Goal: Information Seeking & Learning: Understand process/instructions

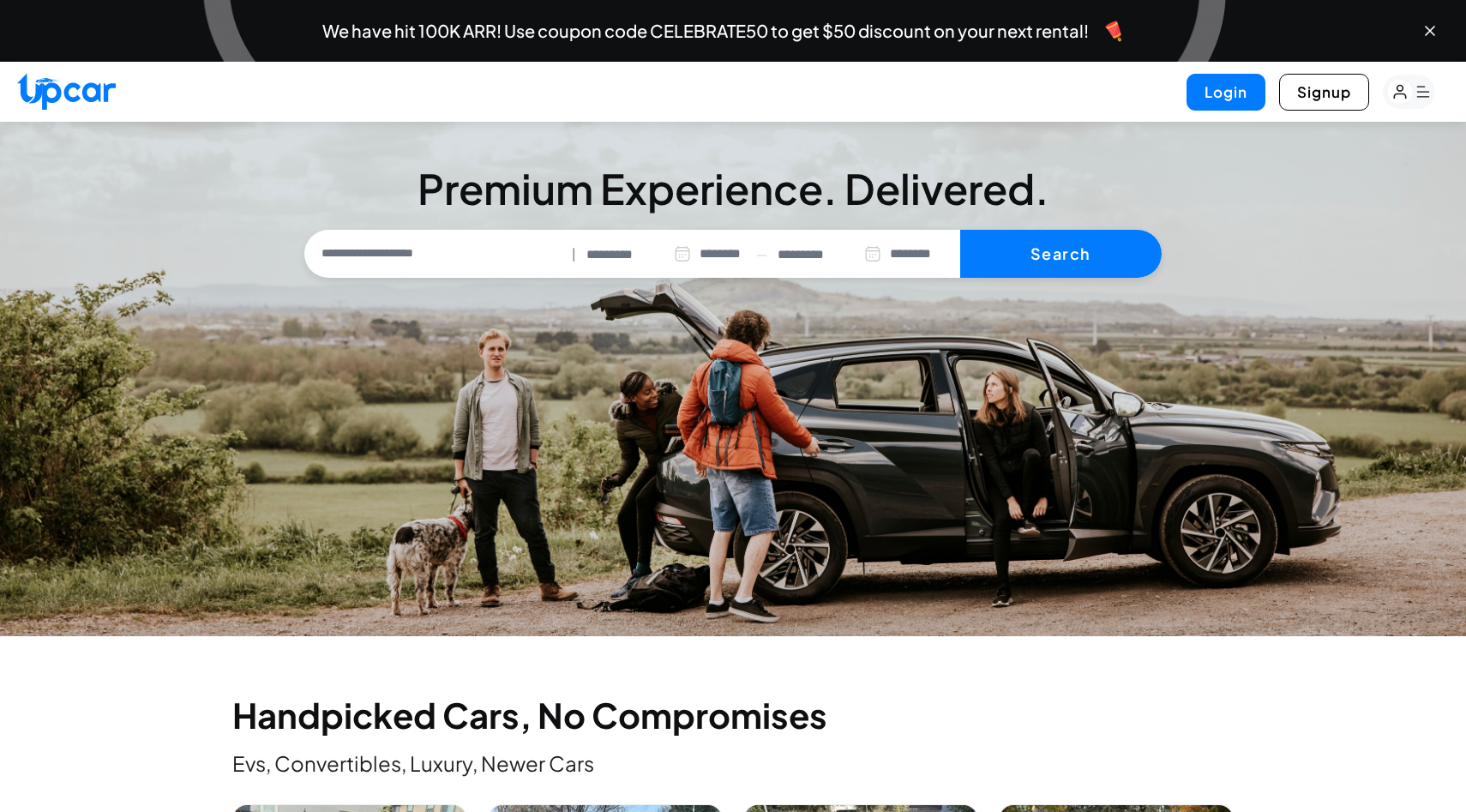
select select "********"
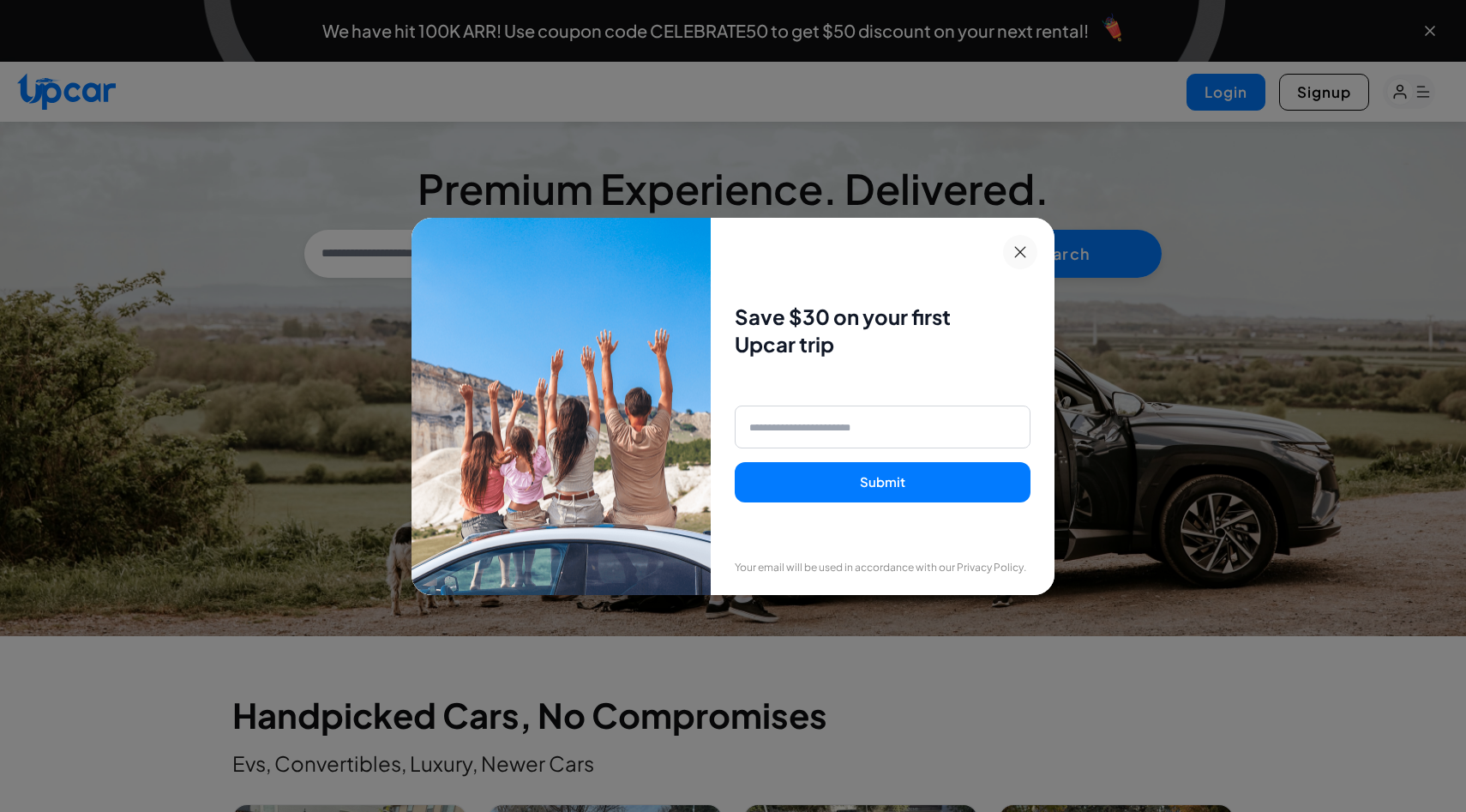
click at [1027, 246] on button at bounding box center [1021, 252] width 34 height 34
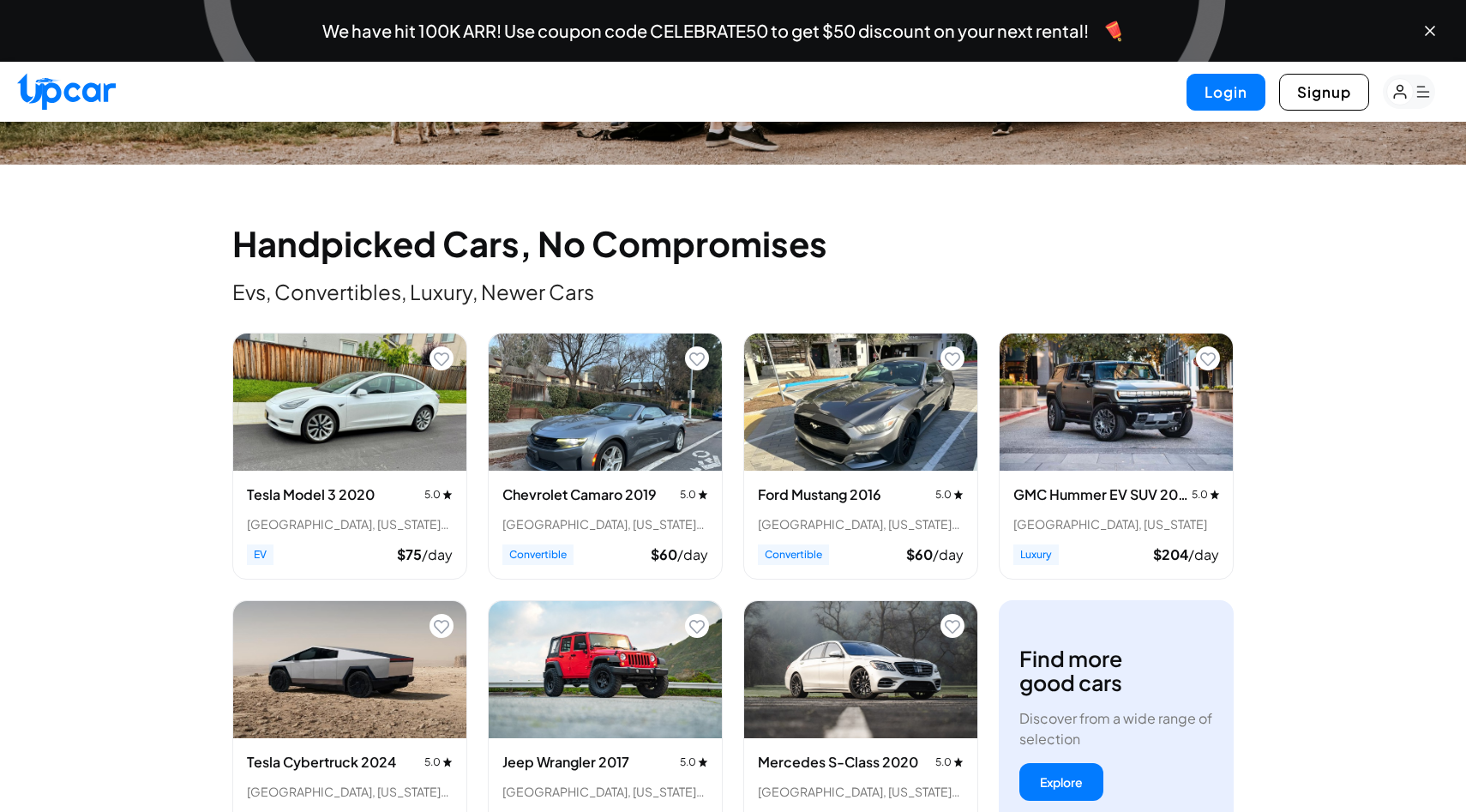
scroll to position [533, 0]
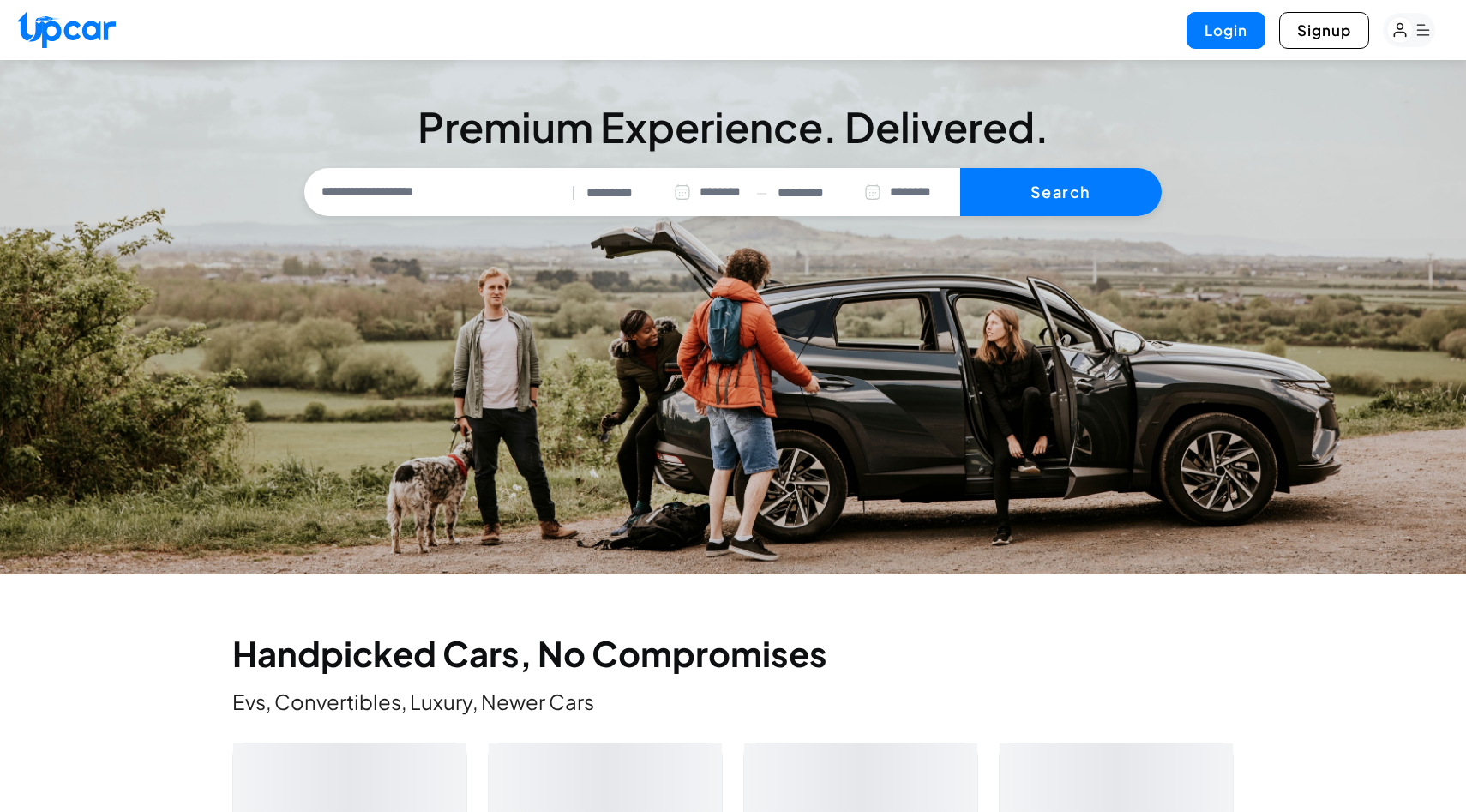
select select "********"
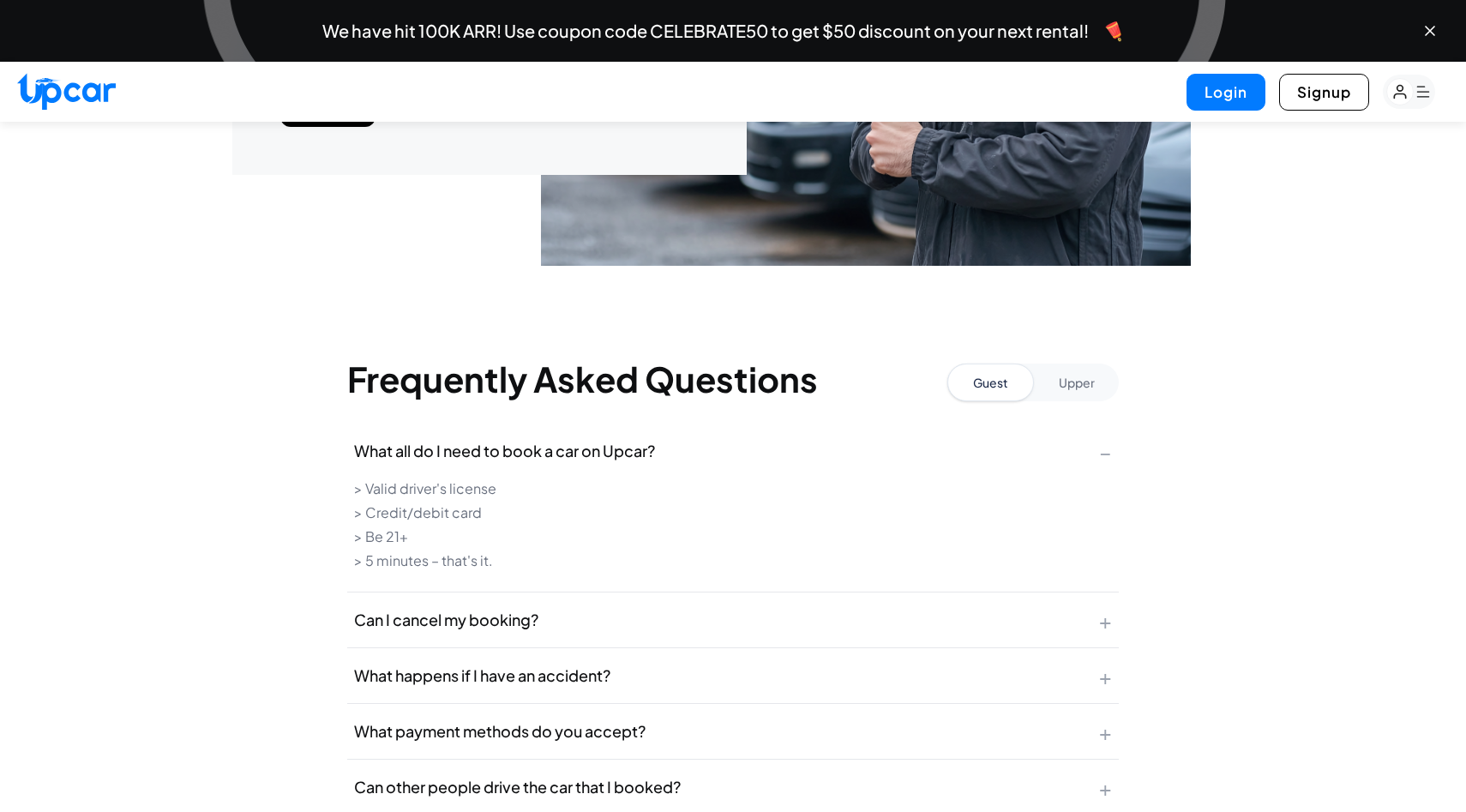
scroll to position [6436, 0]
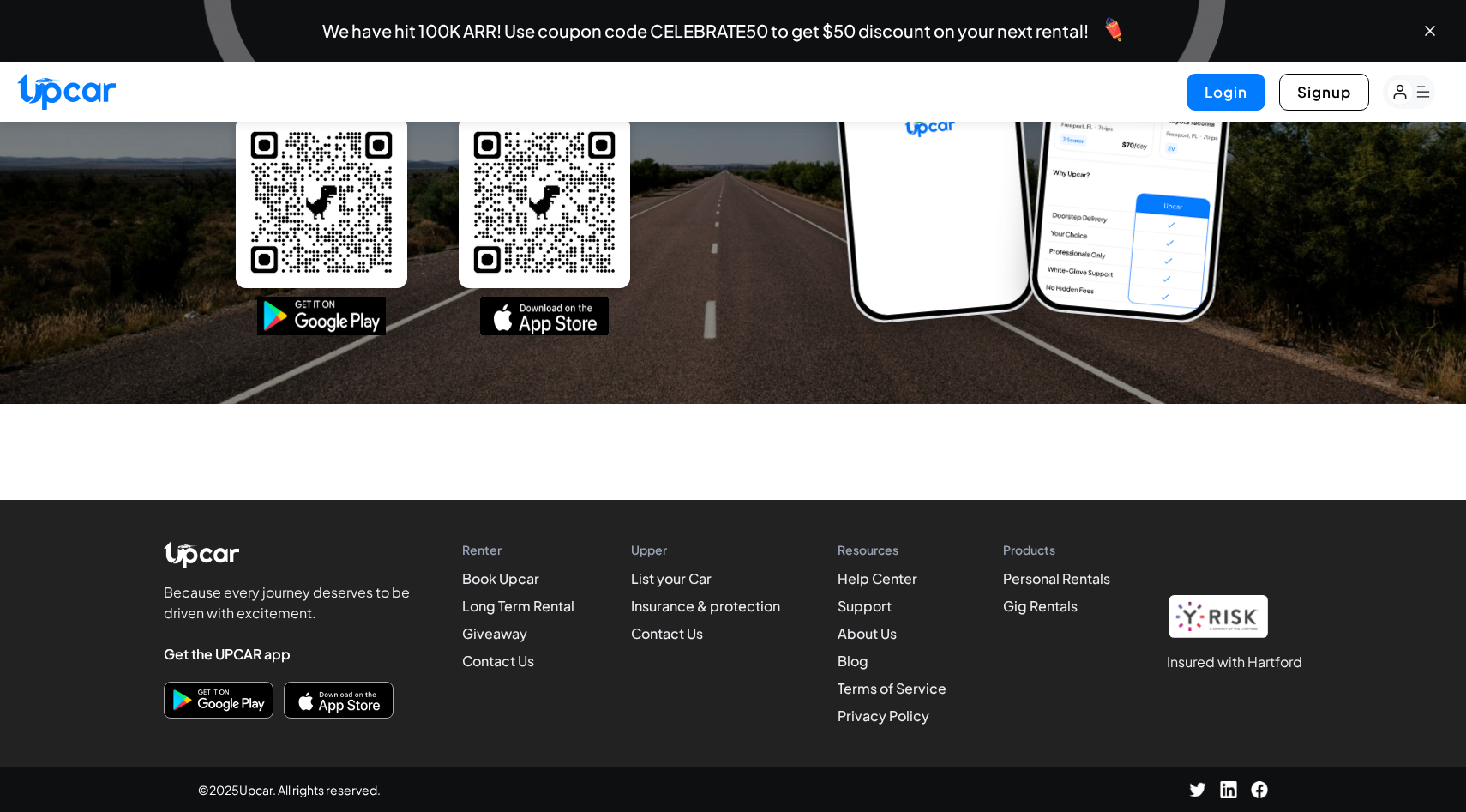
click at [872, 697] on li "Terms of Service" at bounding box center [891, 688] width 108 height 21
click at [872, 692] on link "Terms of Service" at bounding box center [891, 688] width 108 height 18
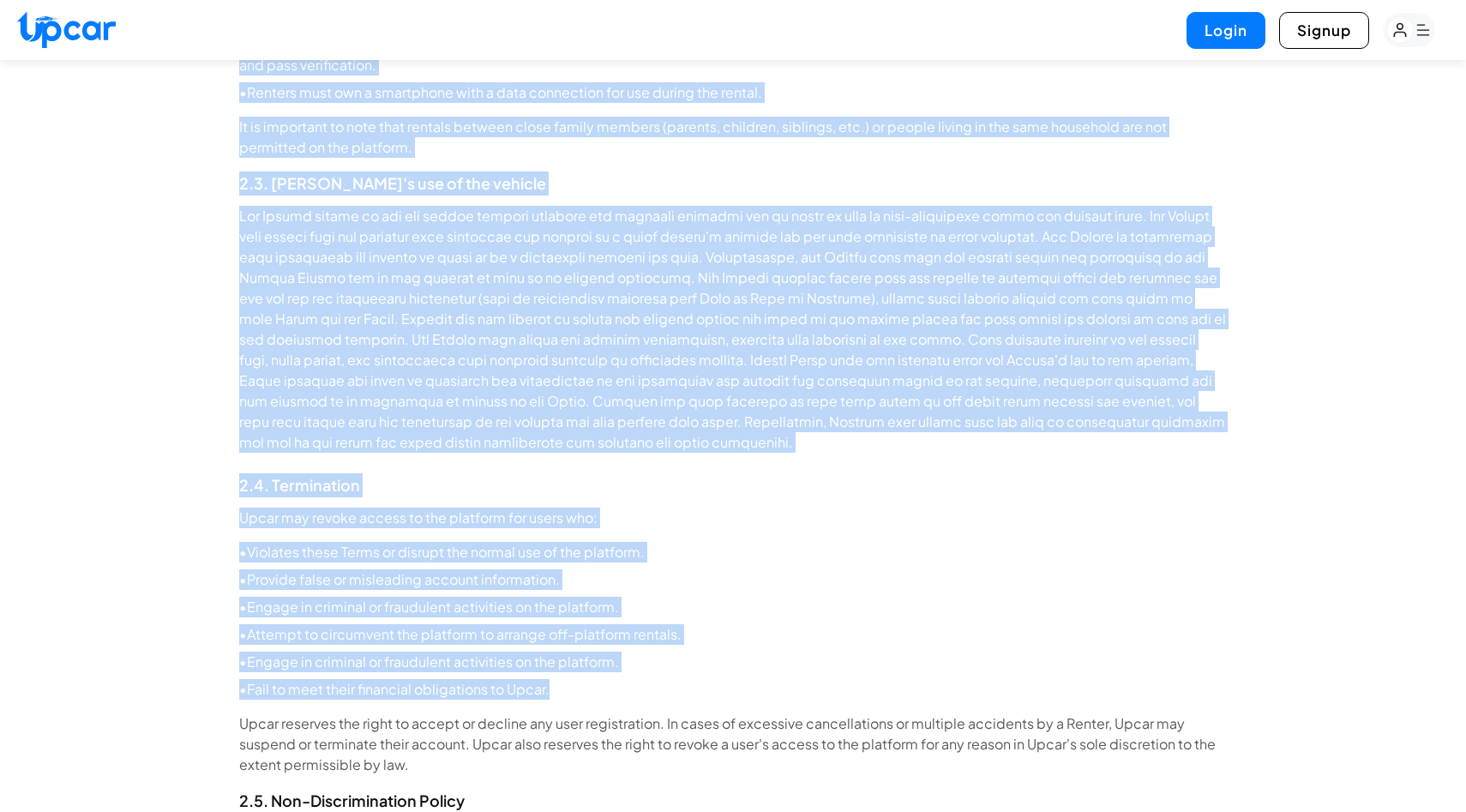
scroll to position [3231, 0]
drag, startPoint x: 234, startPoint y: 214, endPoint x: 562, endPoint y: 679, distance: 569.0
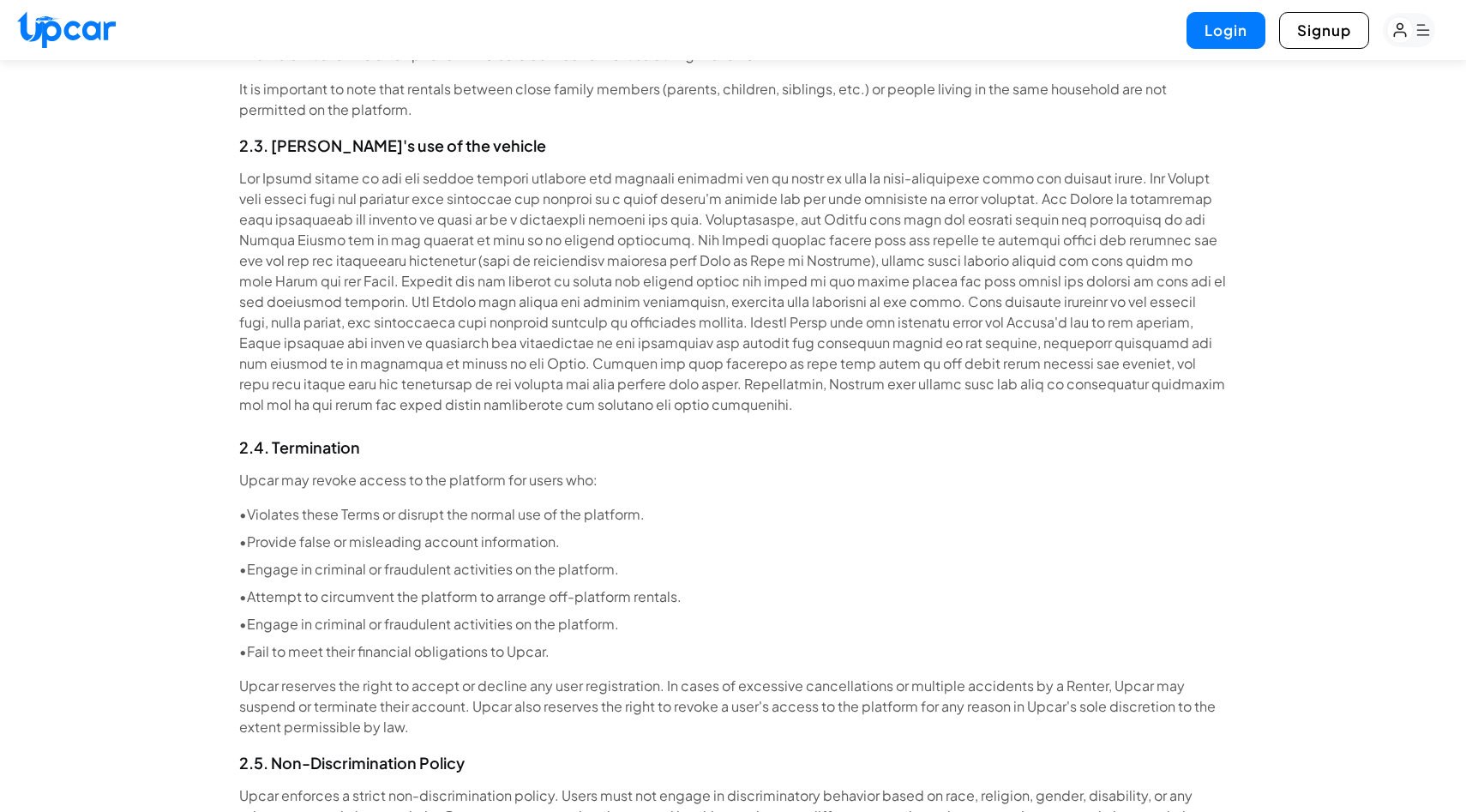
click at [536, 594] on span "• Attempt to circumvent the platform to arrange off-platform rentals." at bounding box center [460, 597] width 442 height 21
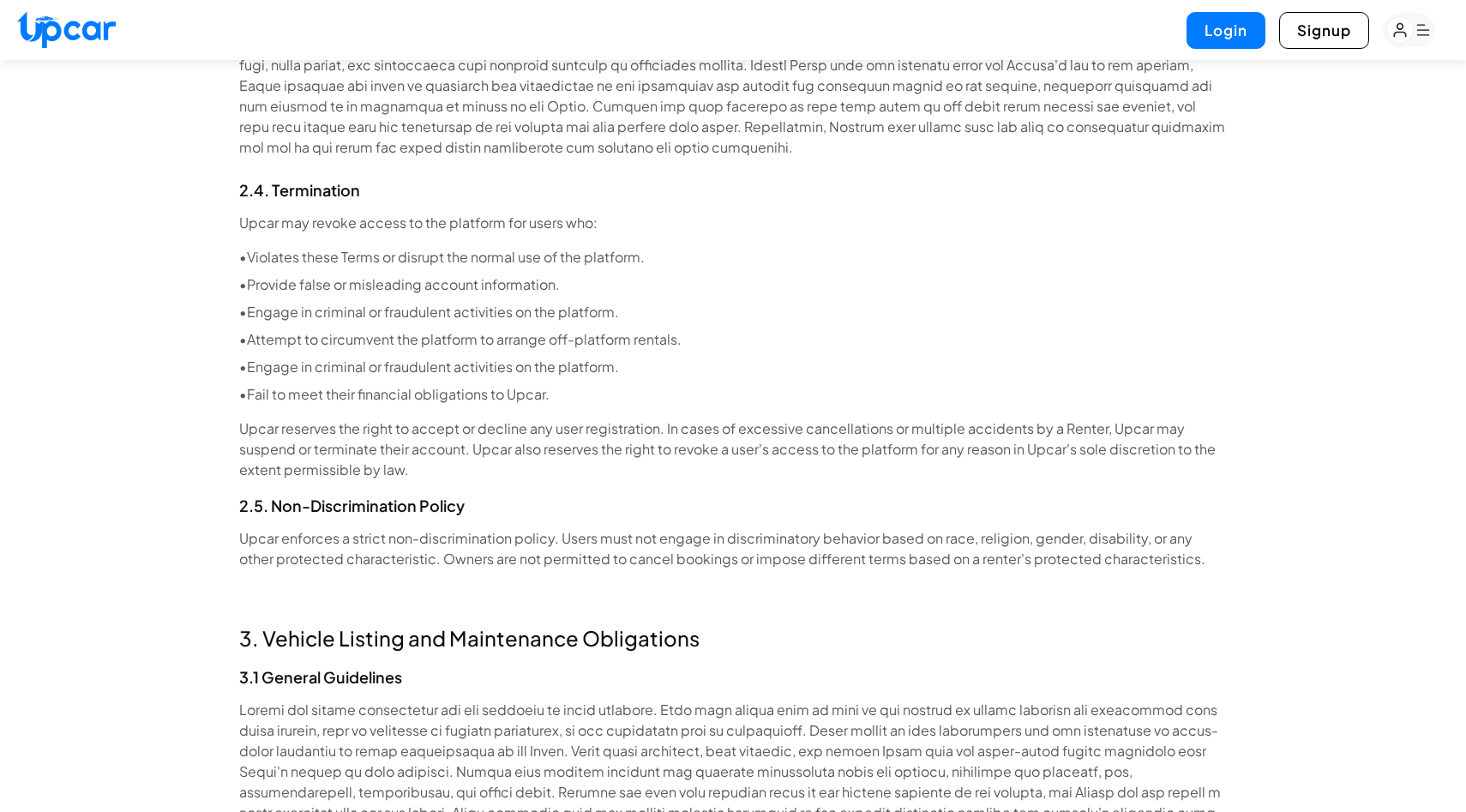
scroll to position [3549, 0]
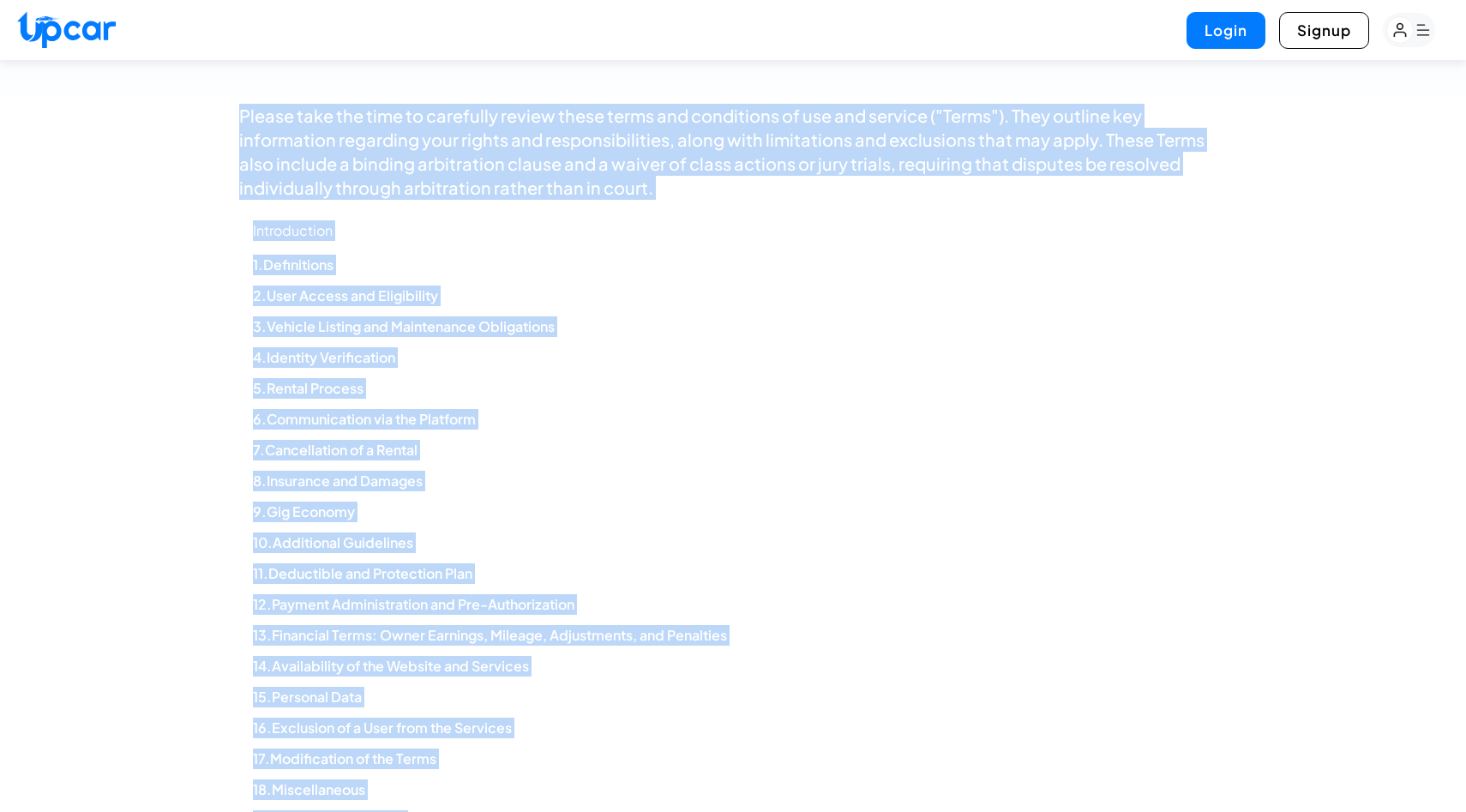
scroll to position [0, 0]
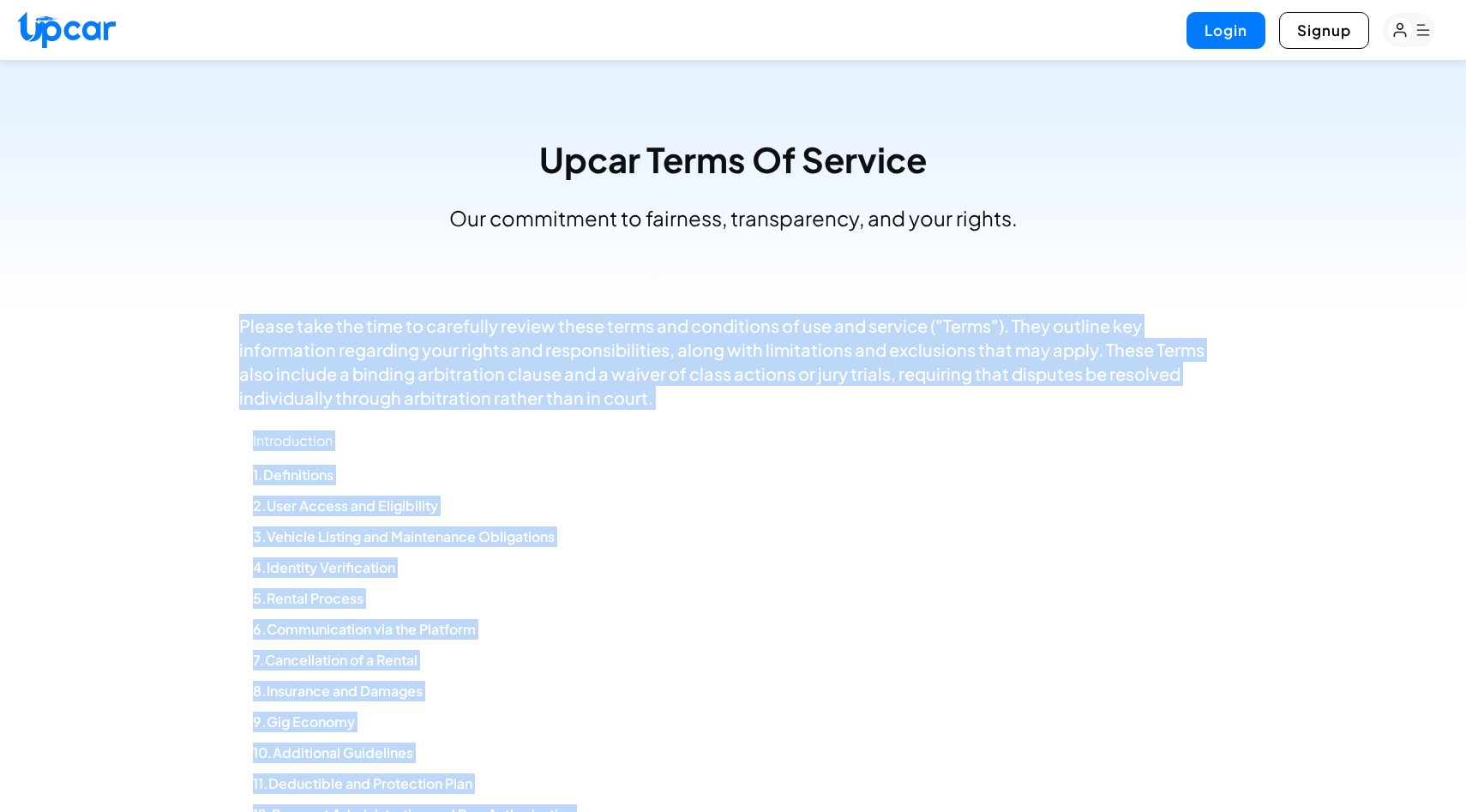
drag, startPoint x: 1192, startPoint y: 540, endPoint x: 238, endPoint y: 331, distance: 976.6
copy div "Please take the time to carefully review these terms and conditions of use and …"
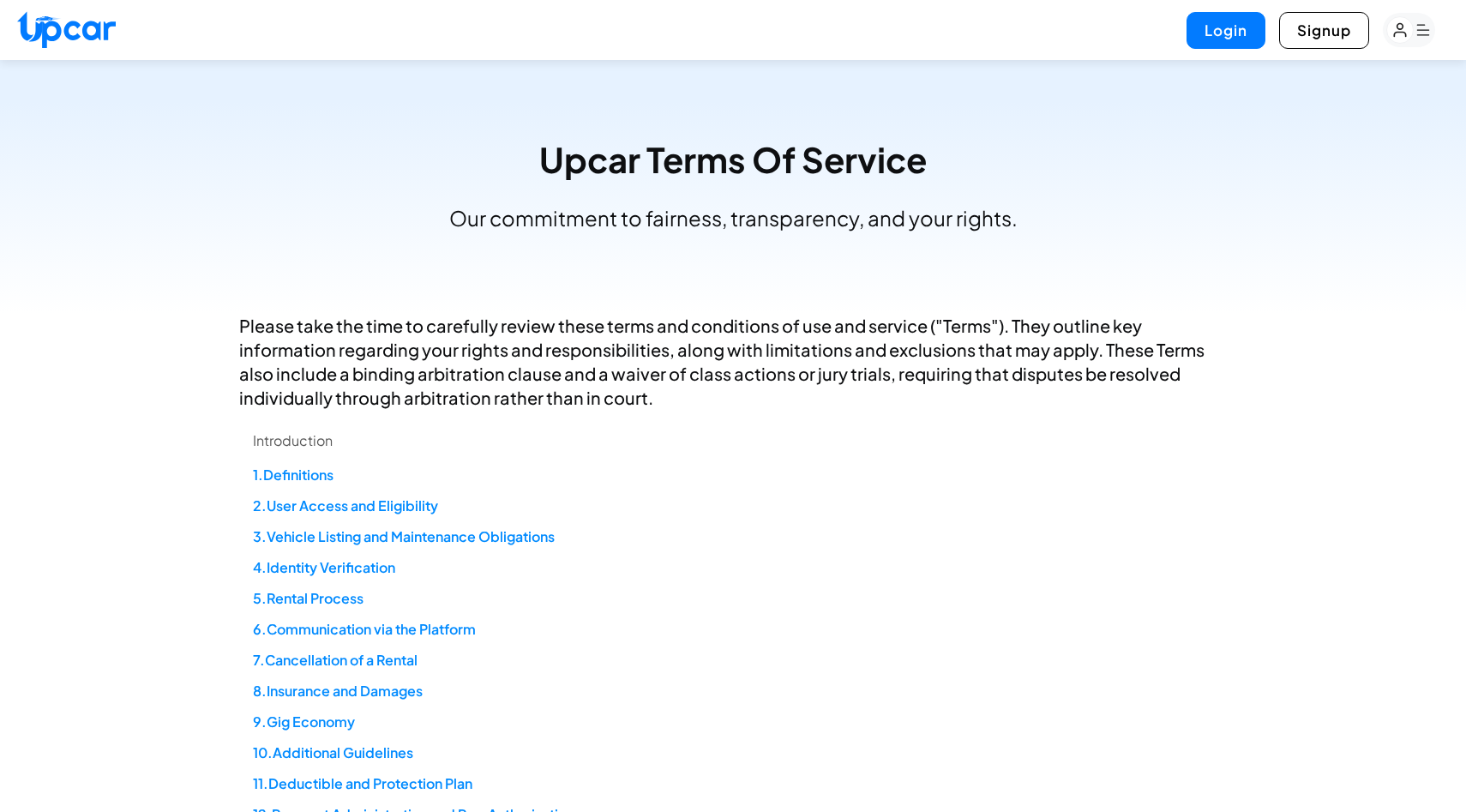
click at [531, 522] on ol "1 . Definitions 2 . User Access and Eligibility 3 . Vehicle Listing and Mainten…" at bounding box center [740, 753] width 975 height 576
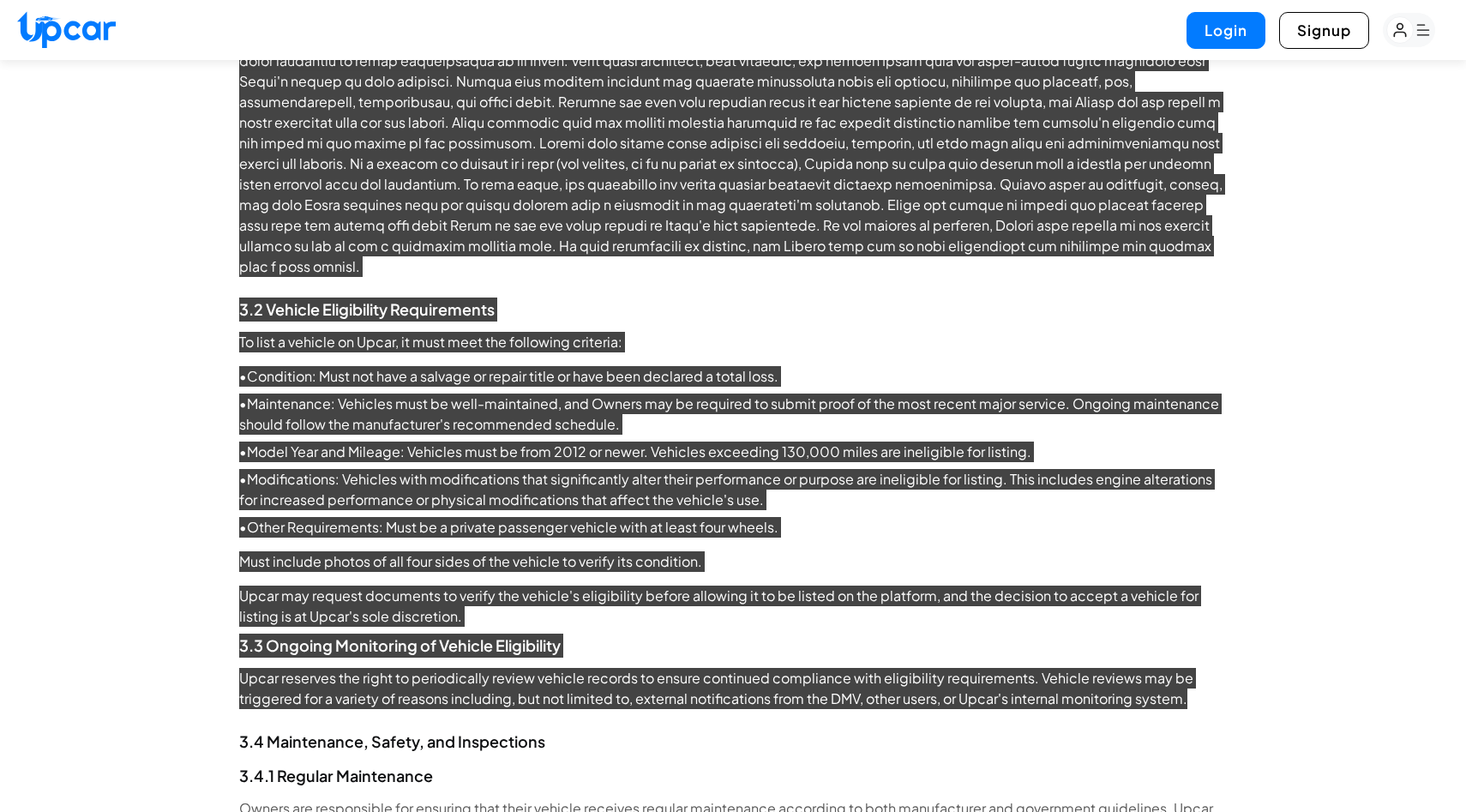
scroll to position [4840, 0]
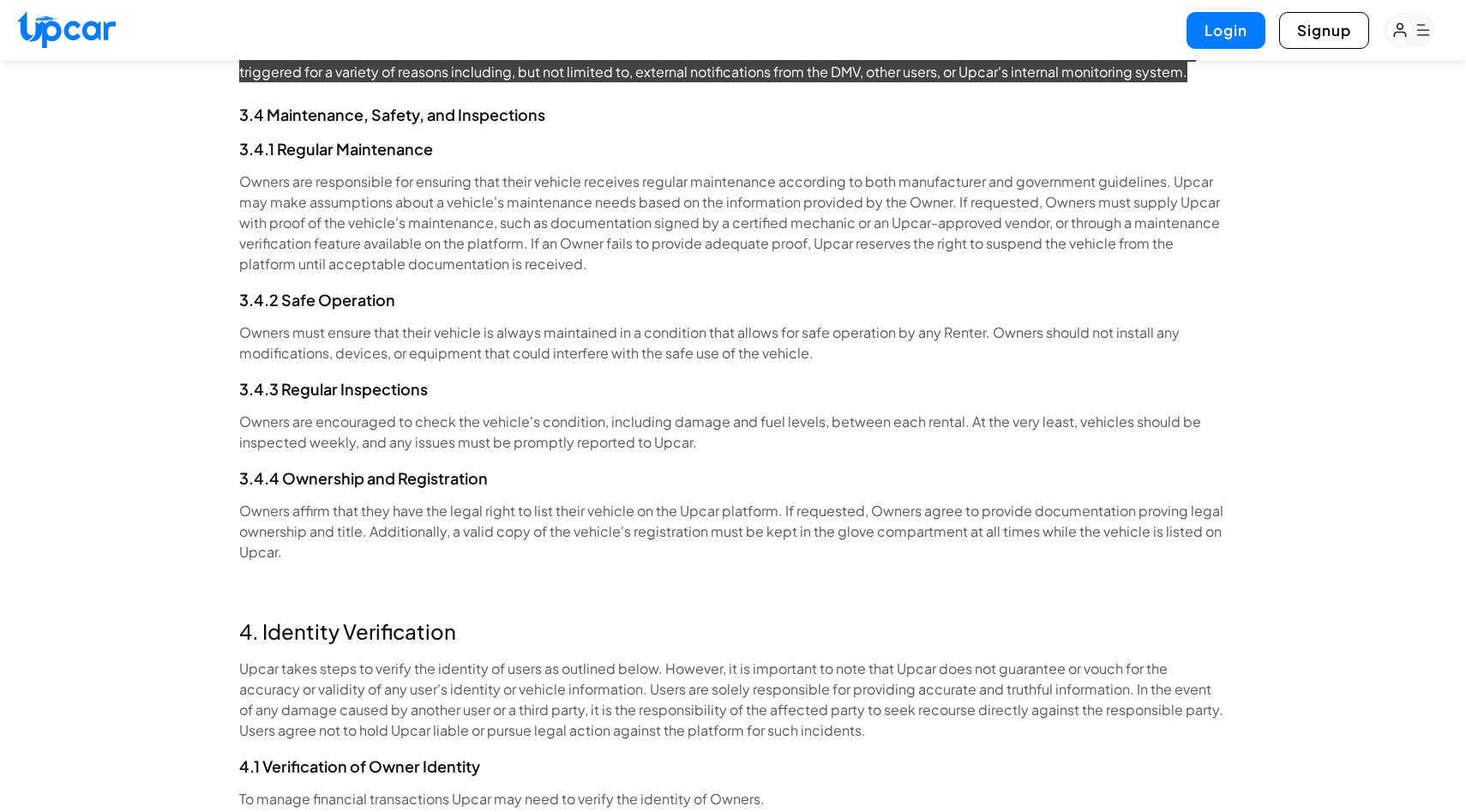
drag, startPoint x: 225, startPoint y: 272, endPoint x: 641, endPoint y: 688, distance: 588.3
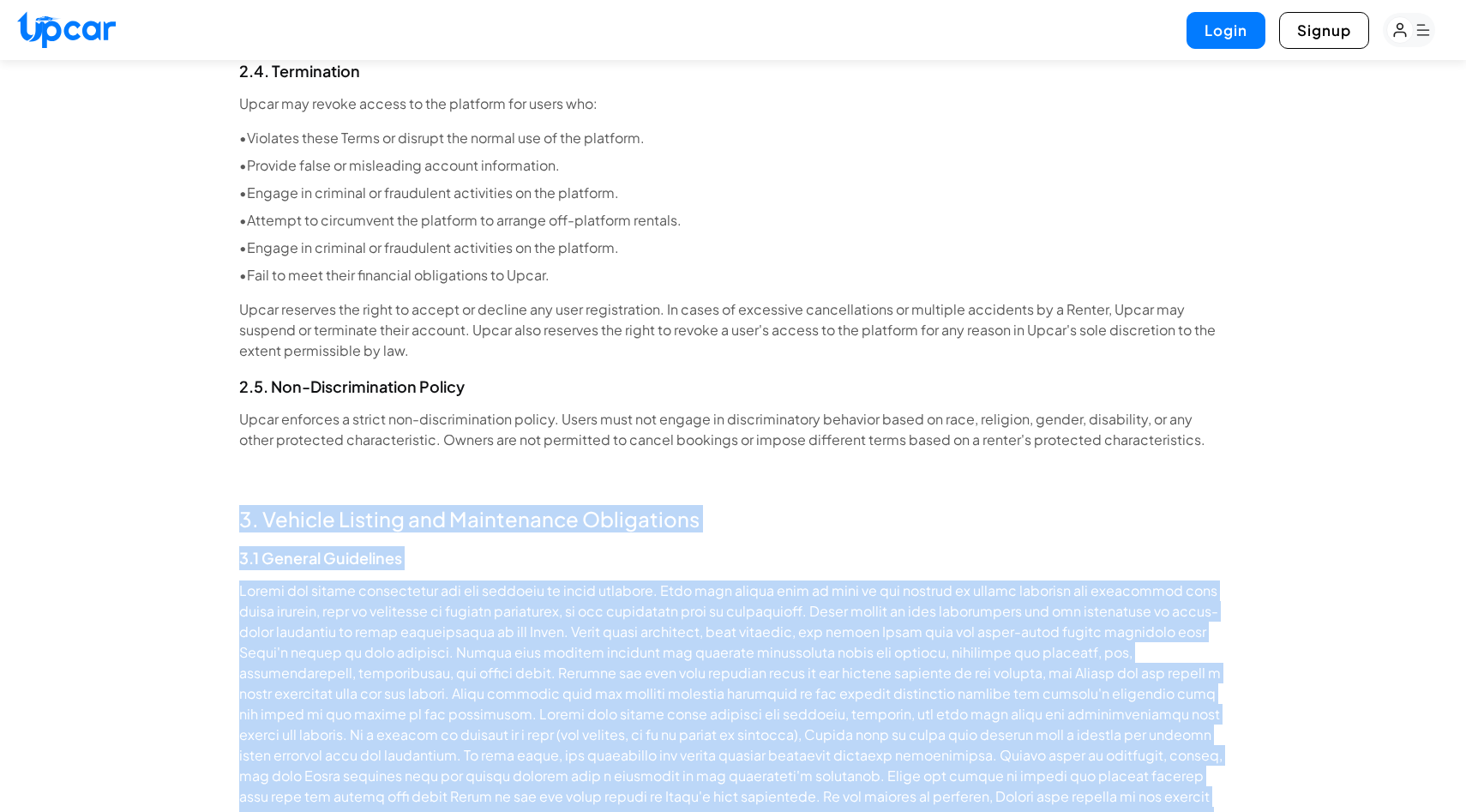
scroll to position [3605, 0]
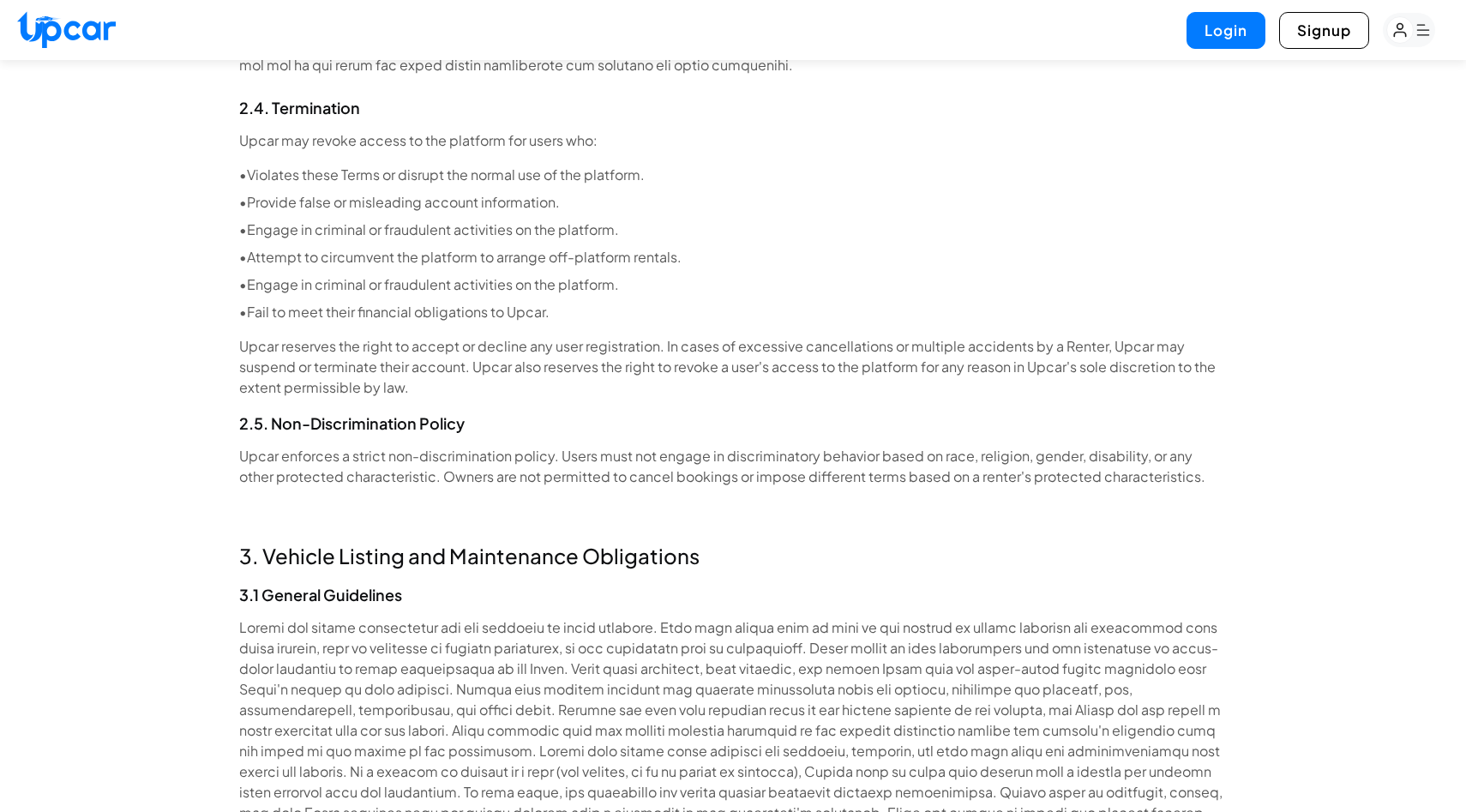
click at [575, 350] on p "Upcar reserves the right to accept or decline any user registration. In cases o…" at bounding box center [733, 366] width 988 height 61
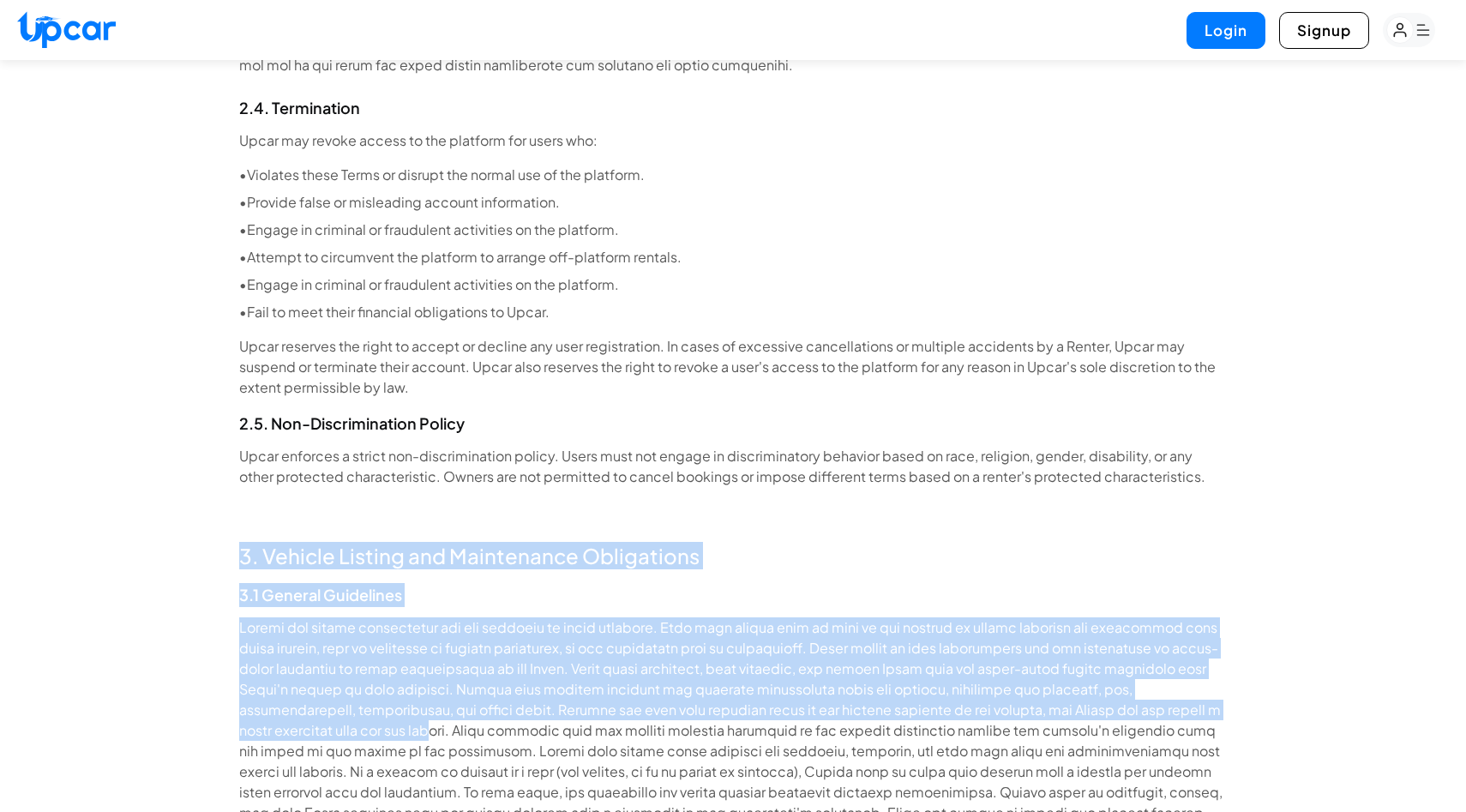
drag, startPoint x: 245, startPoint y: 551, endPoint x: 258, endPoint y: 733, distance: 182.5
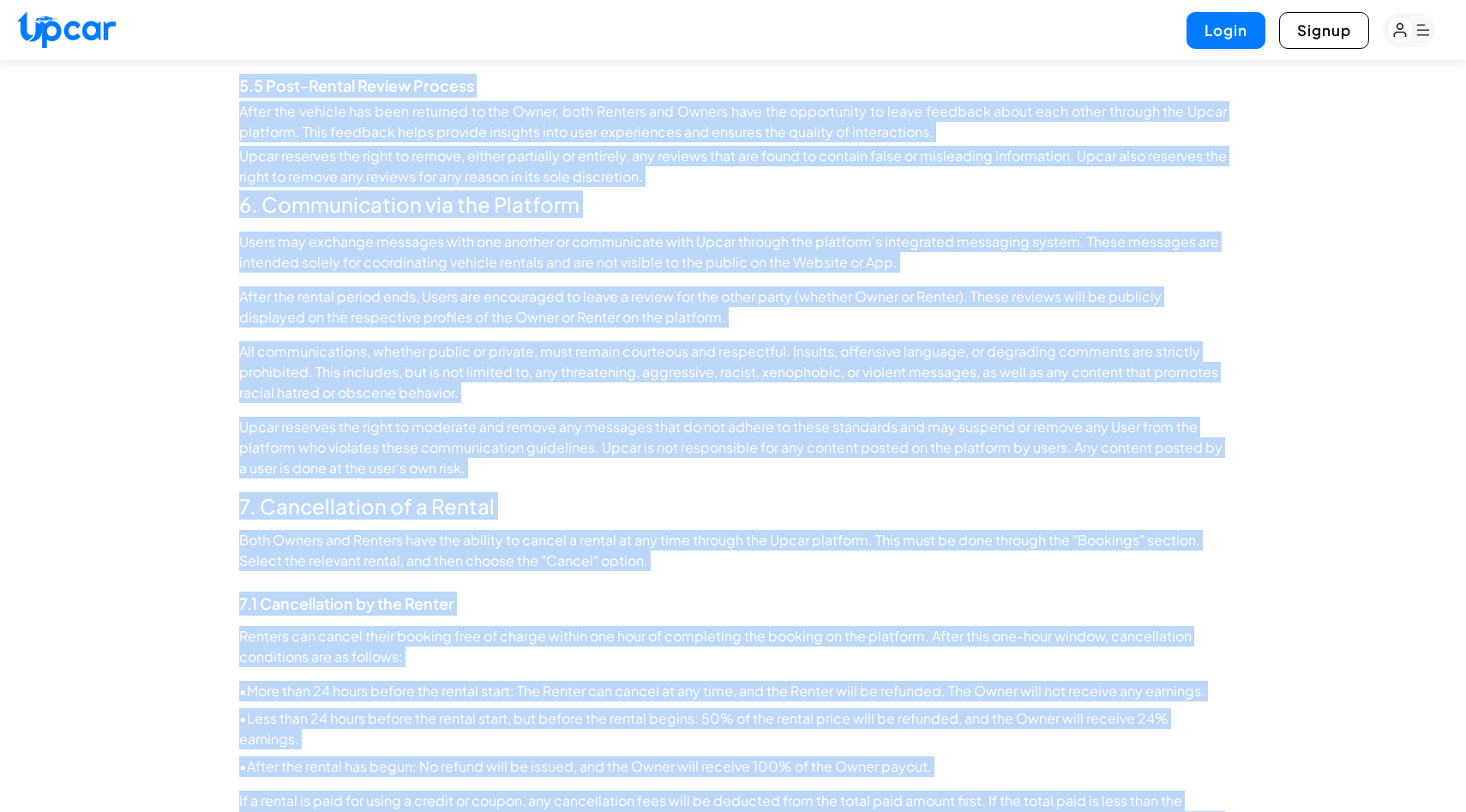
scroll to position [10897, 0]
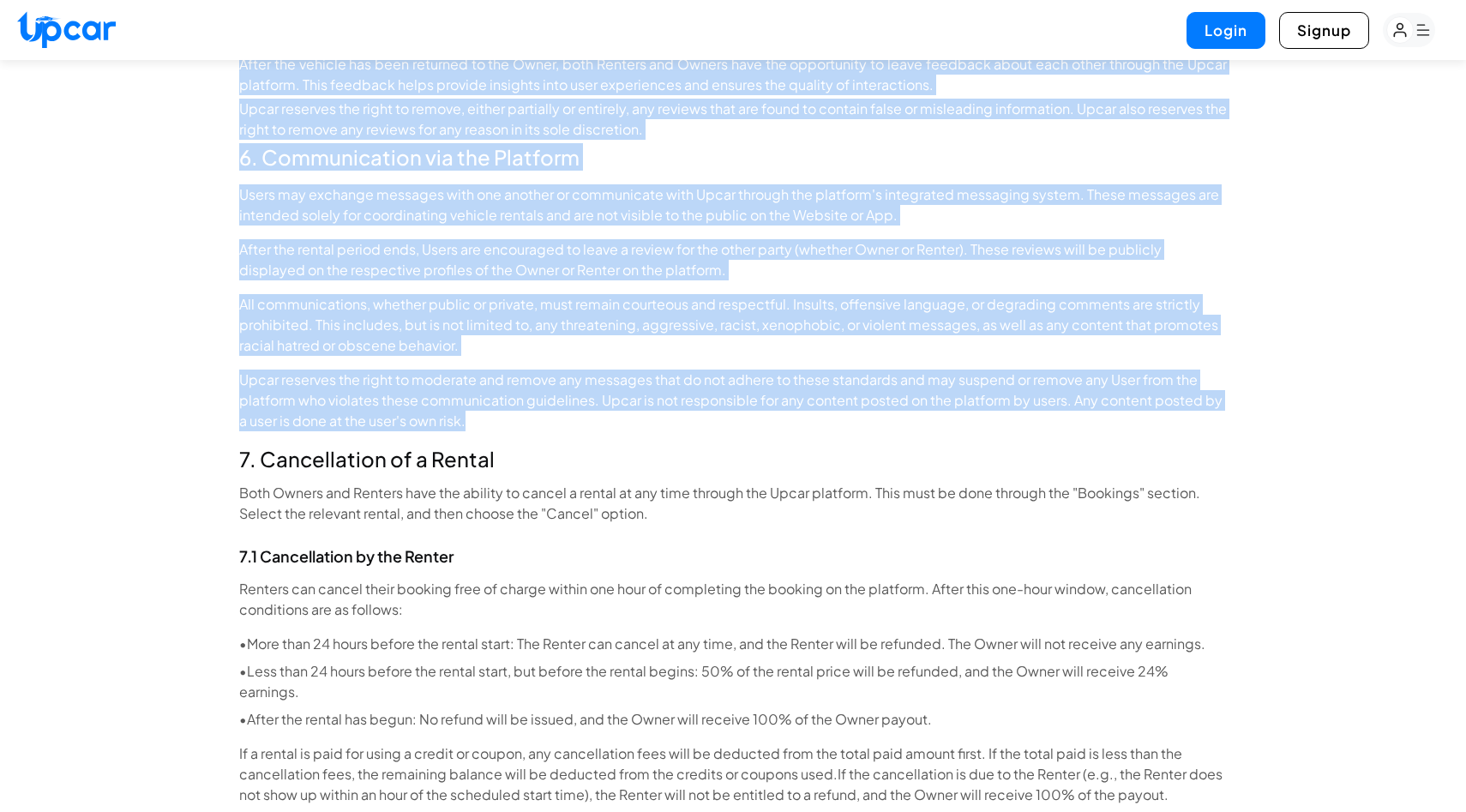
drag, startPoint x: 238, startPoint y: 555, endPoint x: 565, endPoint y: 381, distance: 370.4
copy div "3. Vehicle Listing and Maintenance Obligations 3.1 General Guidelines Owners ar…"
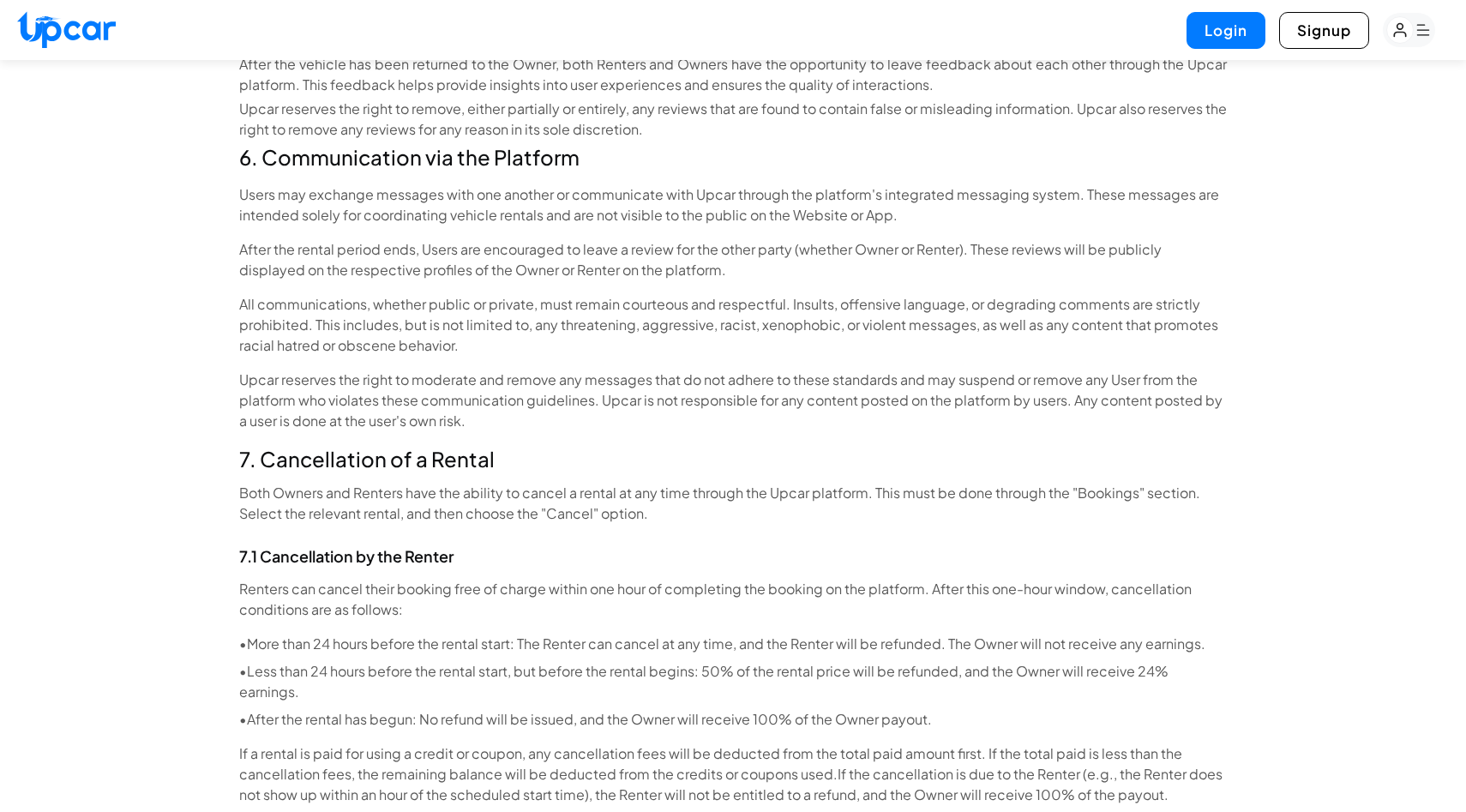
click at [249, 445] on h3 "7. Cancellation of a Rental" at bounding box center [733, 458] width 988 height 27
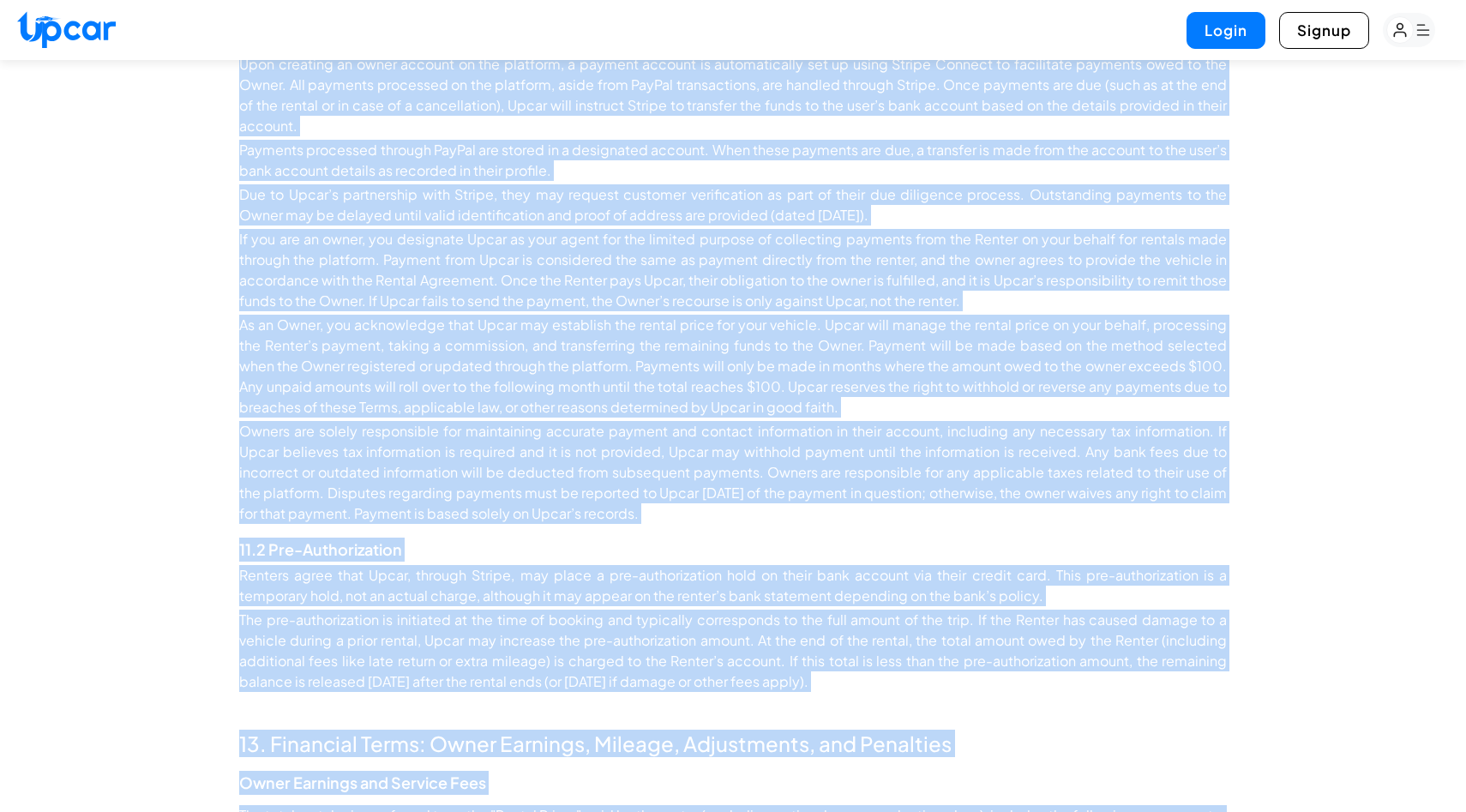
scroll to position [18923, 0]
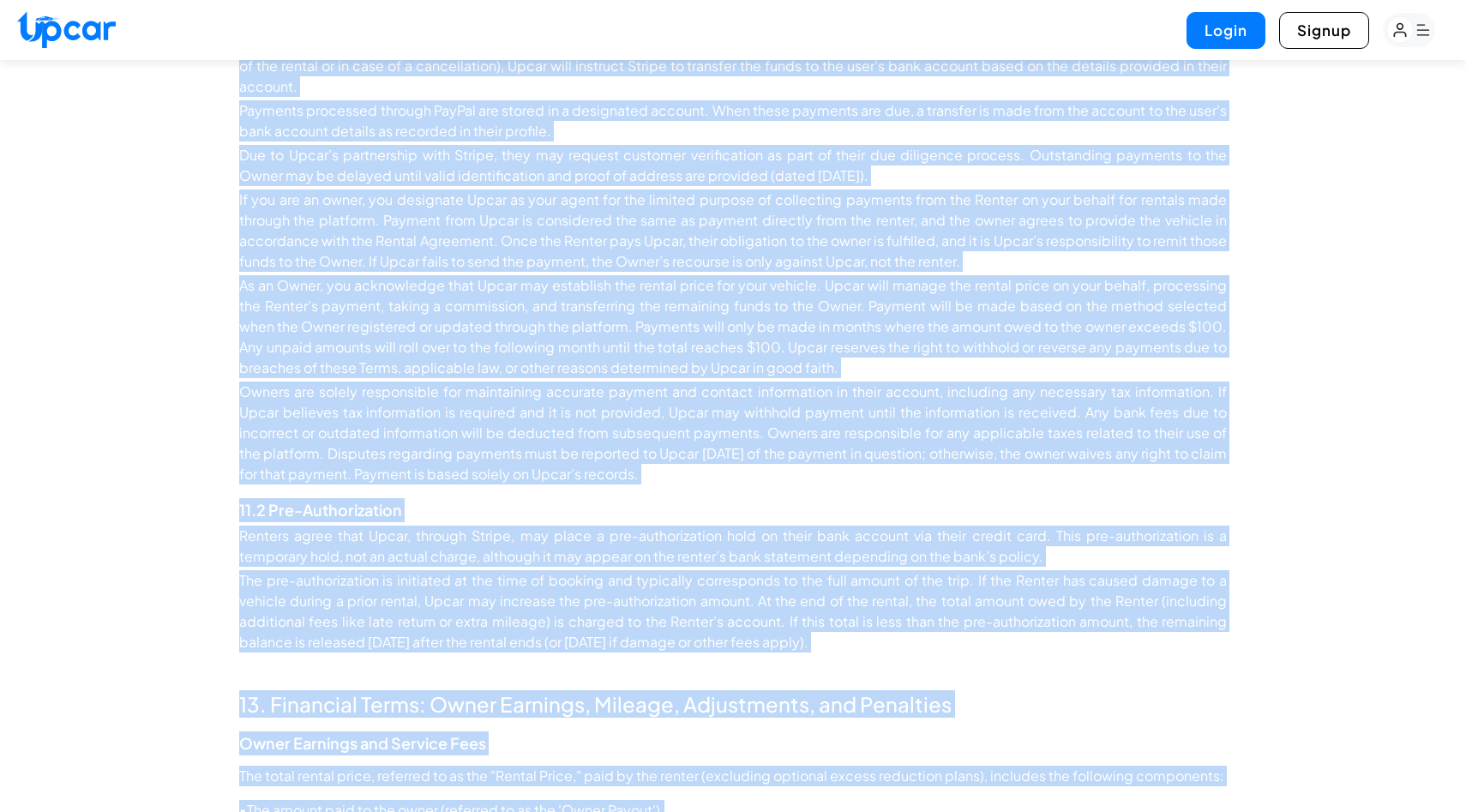
drag, startPoint x: 241, startPoint y: 424, endPoint x: 978, endPoint y: 602, distance: 758.2
copy div "7. Cancellation of a Rental Both Owners and Renters have the ability to cancel …"
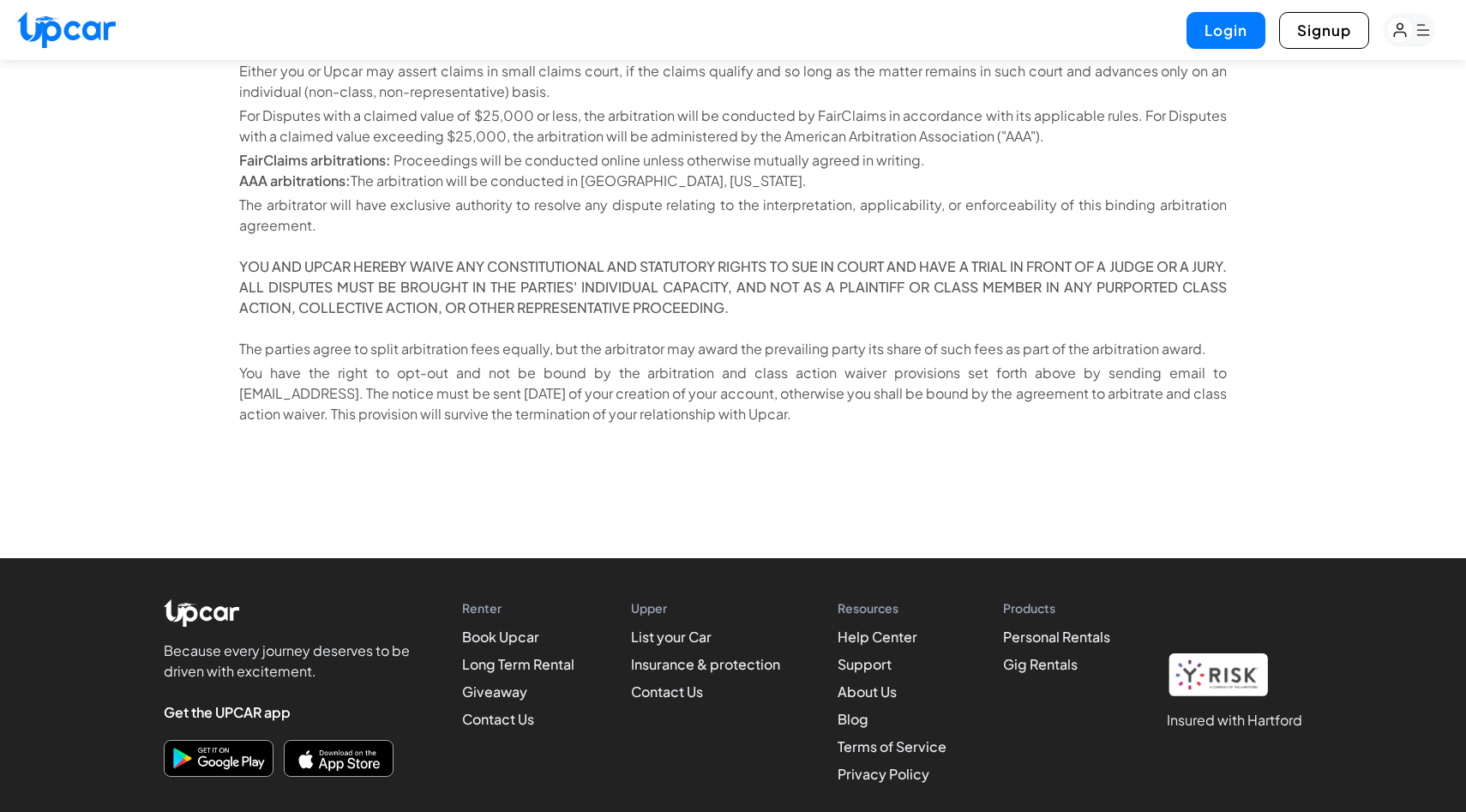
scroll to position [22982, 0]
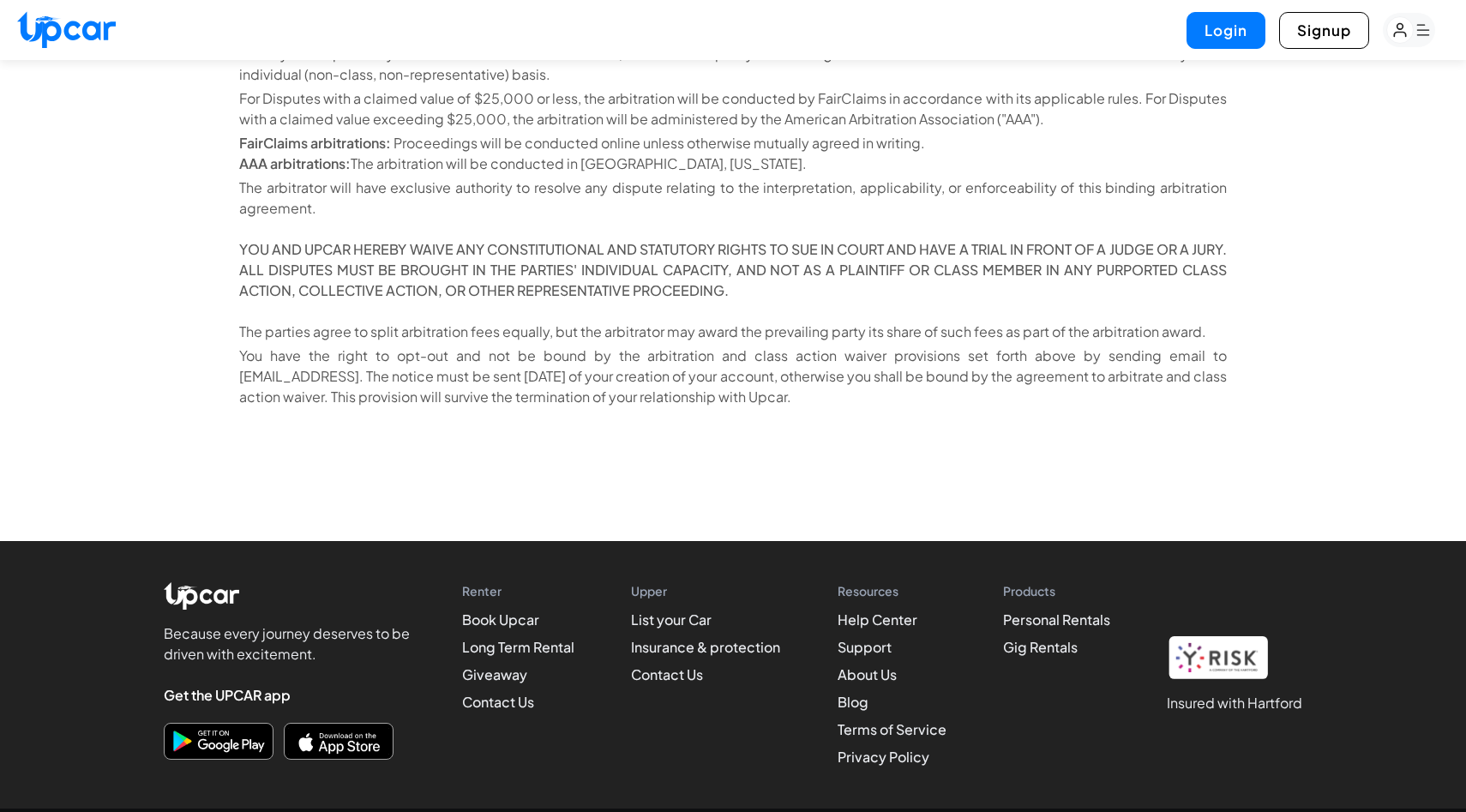
drag, startPoint x: 238, startPoint y: 663, endPoint x: 403, endPoint y: 811, distance: 221.7
copy body "13. Financial Terms: Owner Earnings, Mileage, Adjustments, and Penalties Owner …"
click at [740, 89] on p "For Disputes with a claimed value of $25,000 or less, the arbitration will be c…" at bounding box center [733, 109] width 988 height 41
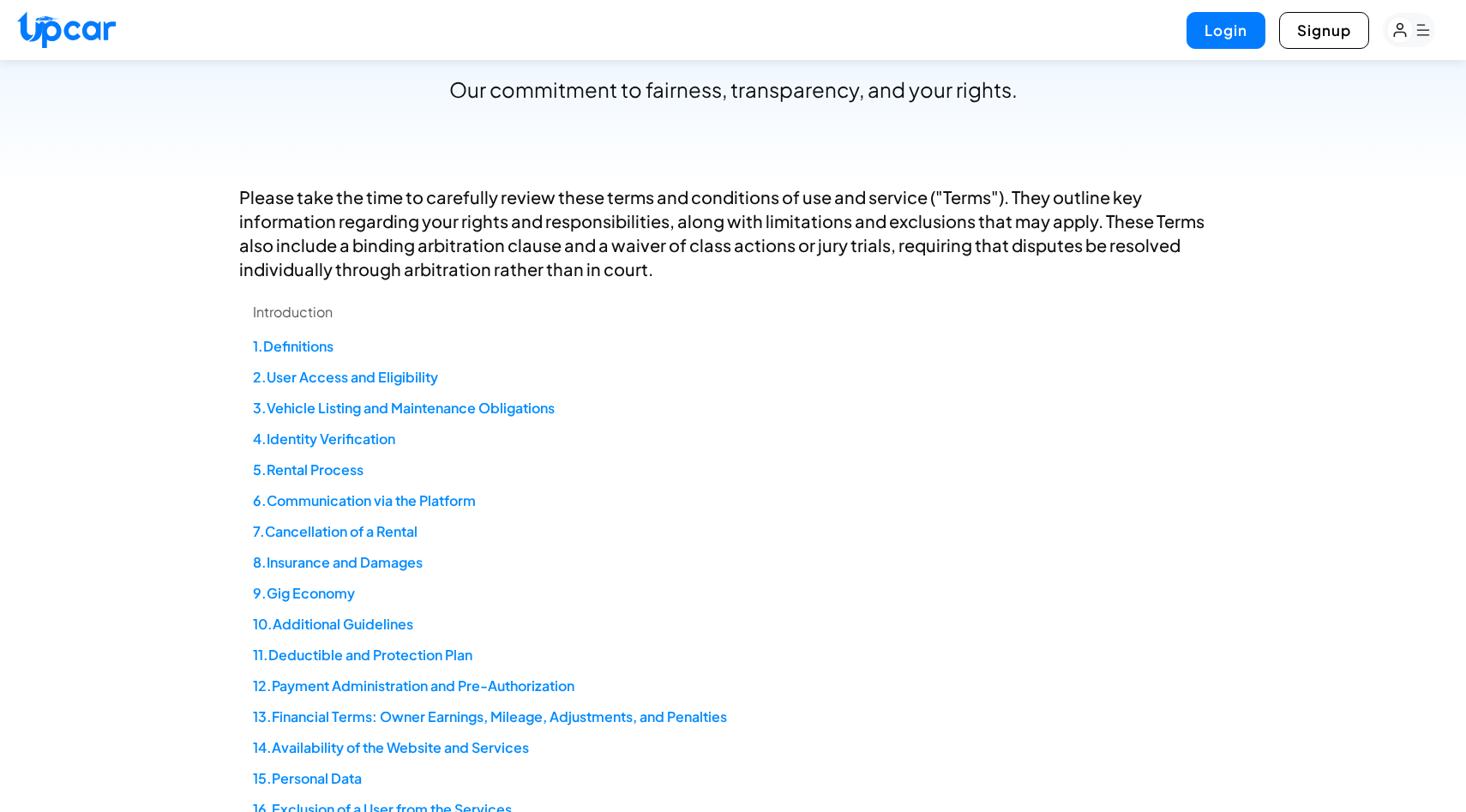
scroll to position [0, 0]
